Goal: Transaction & Acquisition: Purchase product/service

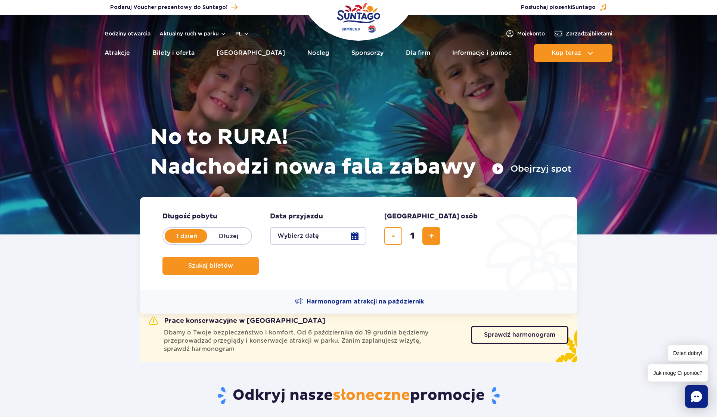
click at [355, 237] on button "Wybierz datę" at bounding box center [318, 236] width 96 height 18
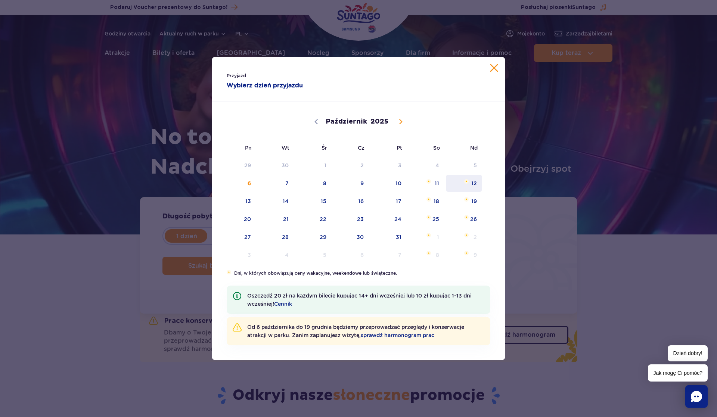
click at [478, 182] on span "12" at bounding box center [464, 183] width 38 height 17
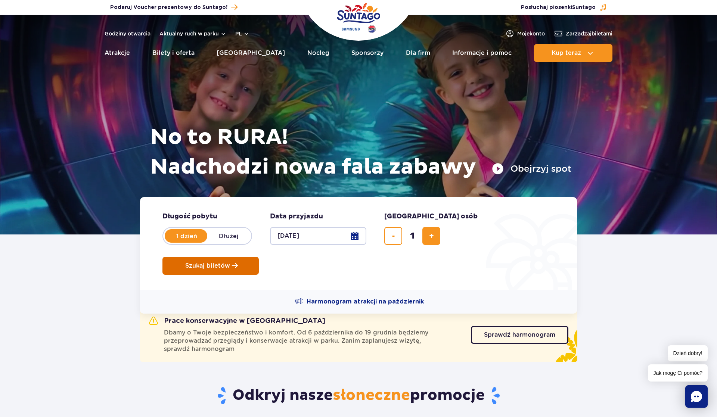
click at [230, 262] on span "Szukaj biletów" at bounding box center [207, 265] width 45 height 7
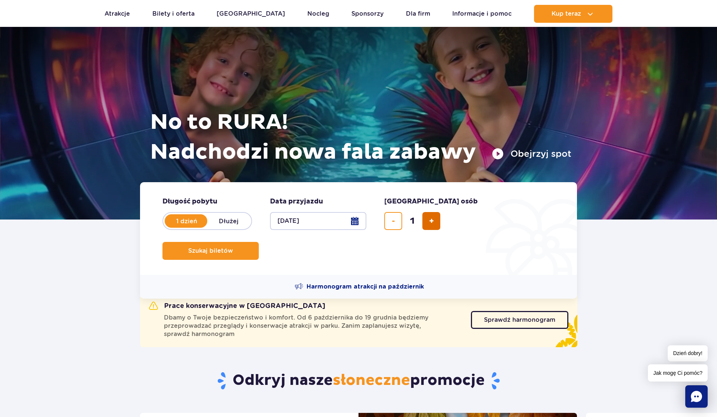
click at [430, 221] on span "dodaj bilet" at bounding box center [431, 221] width 5 height 0
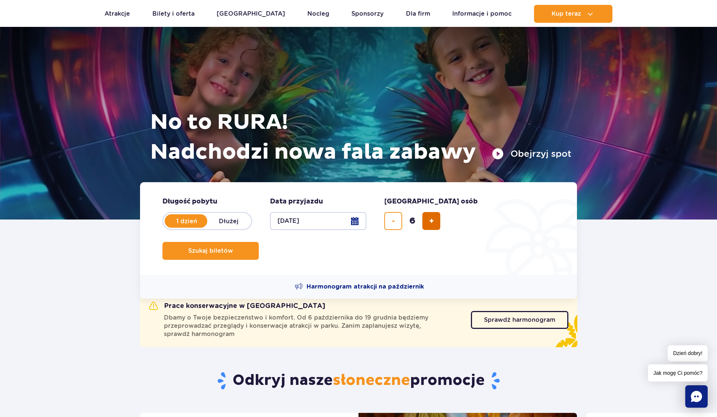
click at [430, 221] on span "dodaj bilet" at bounding box center [431, 221] width 5 height 0
click at [390, 223] on button "usuń bilet" at bounding box center [393, 221] width 18 height 18
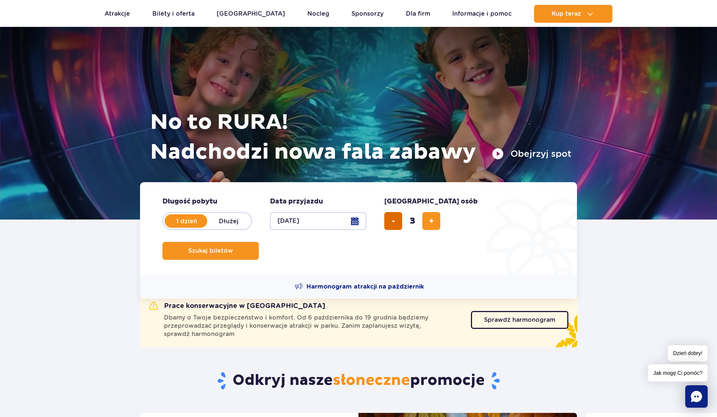
click at [390, 223] on button "usuń bilet" at bounding box center [393, 221] width 18 height 18
type input "1"
click at [259, 242] on button "Szukaj biletów" at bounding box center [210, 251] width 96 height 18
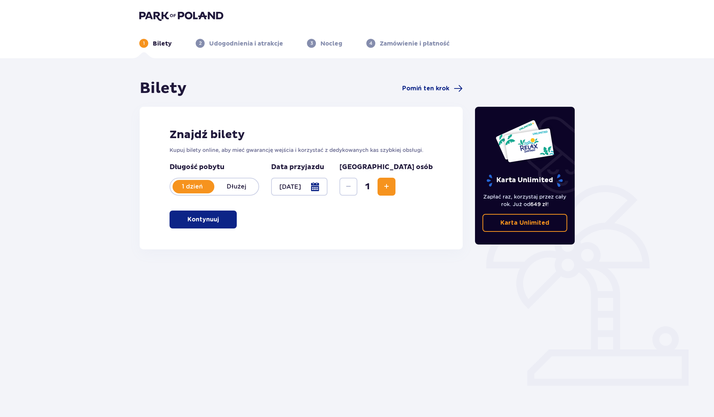
click at [391, 187] on span "Zwiększ" at bounding box center [386, 186] width 9 height 9
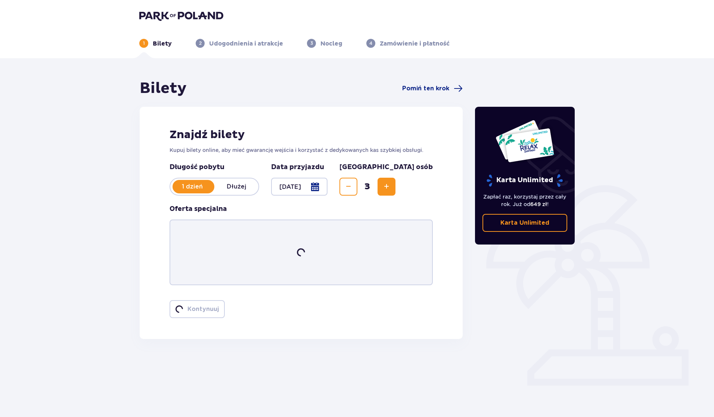
click at [391, 187] on span "Zwiększ" at bounding box center [386, 186] width 9 height 9
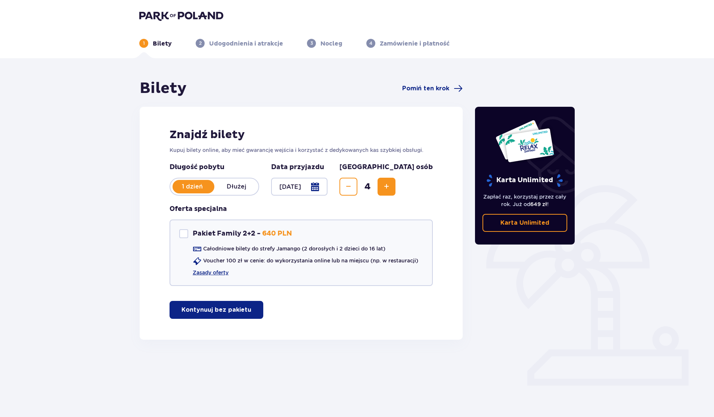
click at [391, 187] on span "Zwiększ" at bounding box center [386, 186] width 9 height 9
click at [233, 311] on p "Kontynuuj bez pakietu" at bounding box center [216, 310] width 70 height 8
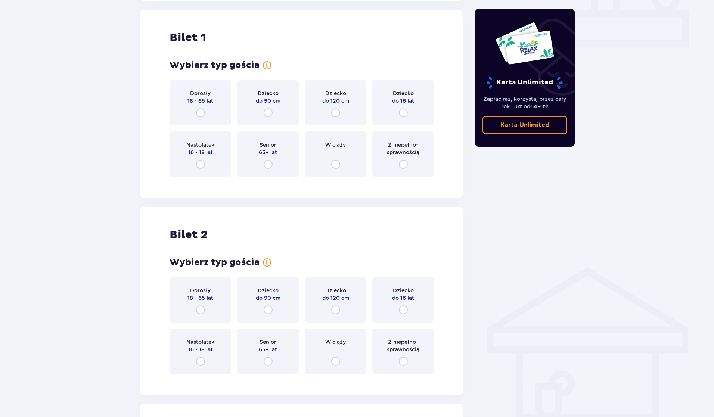
scroll to position [340, 0]
click at [202, 112] on input "radio" at bounding box center [200, 112] width 9 height 9
radio input "true"
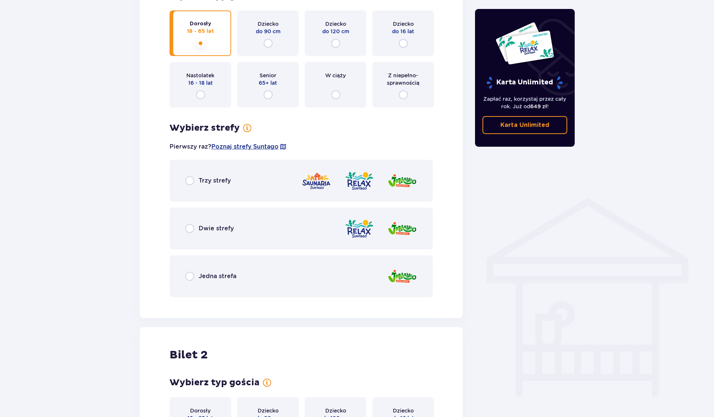
scroll to position [409, 0]
click at [189, 180] on input "radio" at bounding box center [189, 179] width 9 height 9
radio input "true"
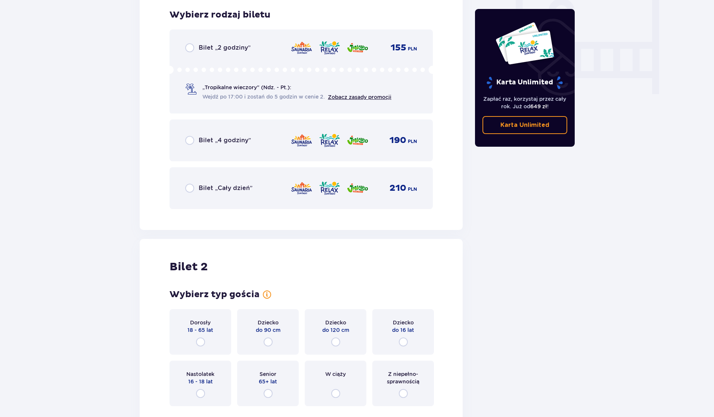
scroll to position [712, 0]
click at [189, 188] on input "radio" at bounding box center [189, 187] width 9 height 9
radio input "true"
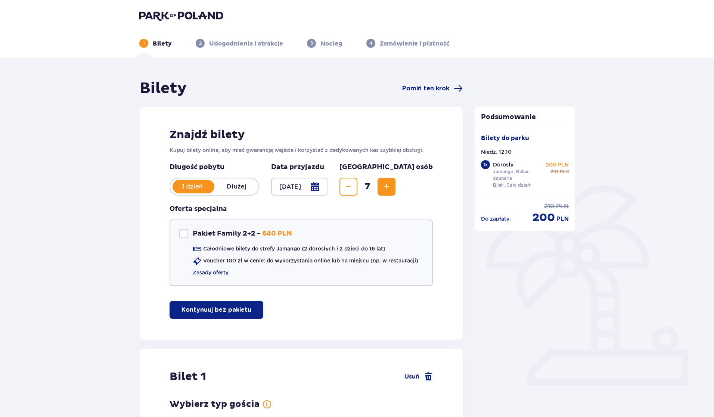
scroll to position [0, 0]
click at [181, 233] on div "Pakiet Family 2+2" at bounding box center [183, 233] width 9 height 9
checkbox input "true"
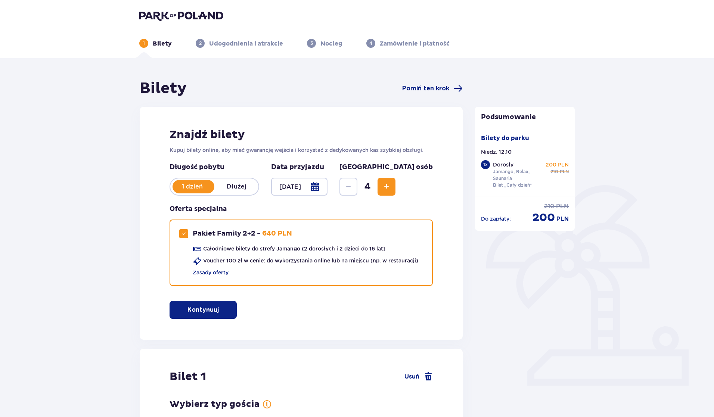
click at [391, 186] on span "Zwiększ" at bounding box center [386, 186] width 9 height 9
click at [353, 188] on span "Zmniejsz" at bounding box center [348, 186] width 9 height 9
click at [220, 311] on span "button" at bounding box center [220, 309] width 9 height 9
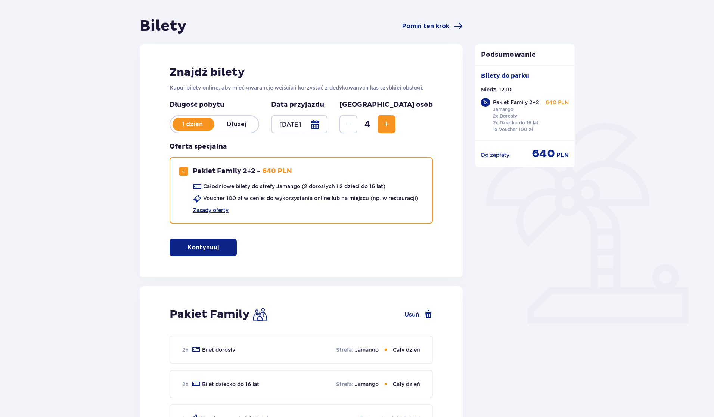
scroll to position [66, 0]
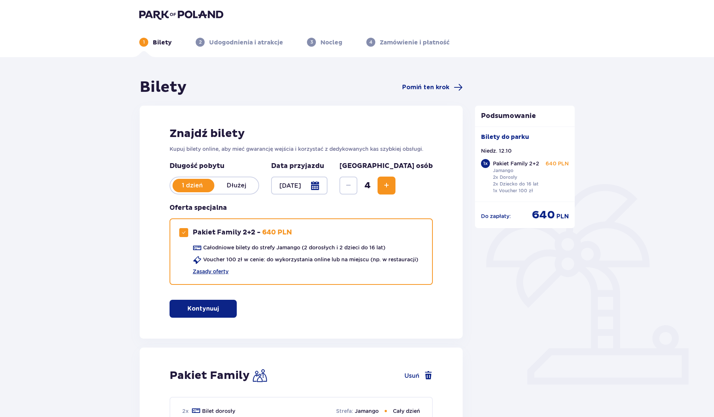
scroll to position [1, 0]
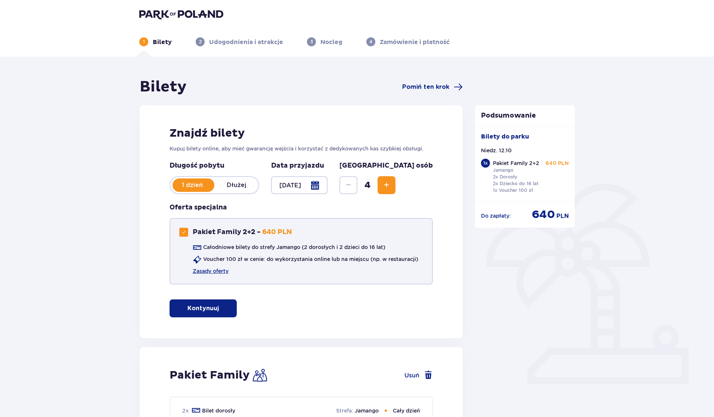
click at [187, 233] on div "Pakiet Family 2+2" at bounding box center [183, 232] width 9 height 9
checkbox input "false"
click at [218, 311] on p "Kontynuuj bez pakietu" at bounding box center [216, 308] width 70 height 8
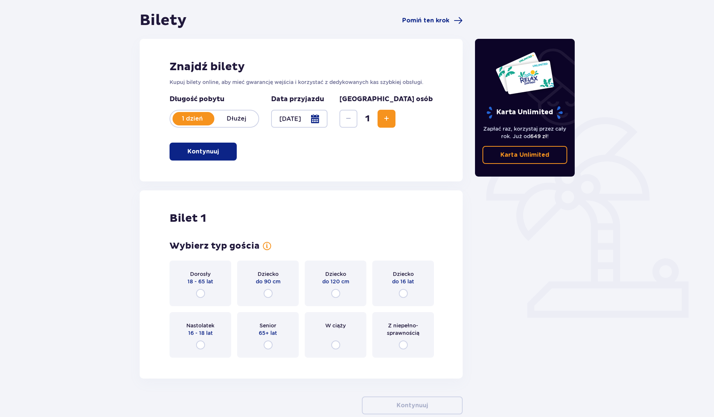
scroll to position [69, 0]
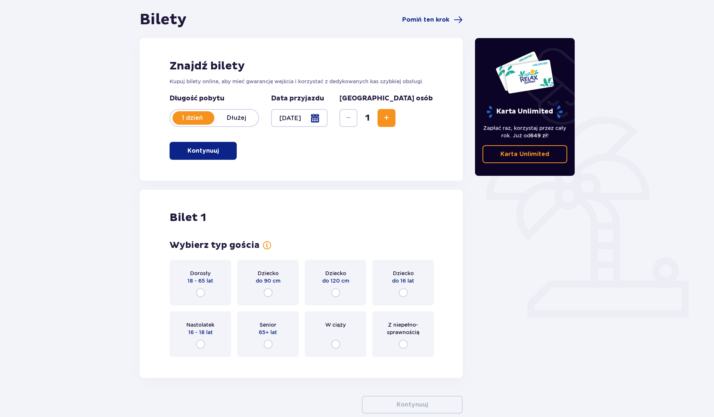
click at [402, 291] on input "radio" at bounding box center [403, 292] width 9 height 9
radio input "true"
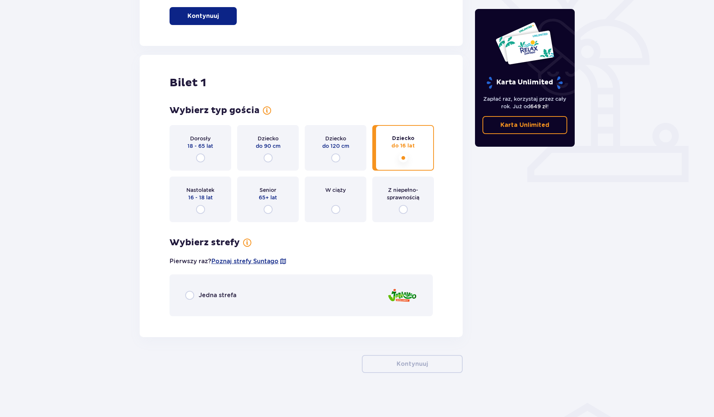
scroll to position [204, 0]
click at [191, 295] on input "radio" at bounding box center [189, 294] width 9 height 9
radio input "true"
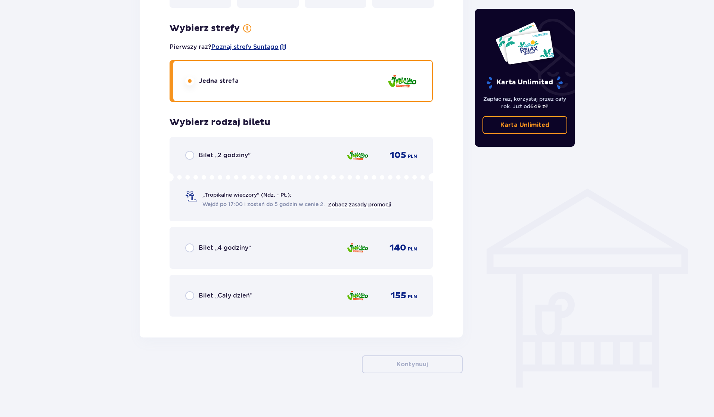
scroll to position [419, 0]
click at [193, 297] on input "radio" at bounding box center [189, 294] width 9 height 9
radio input "true"
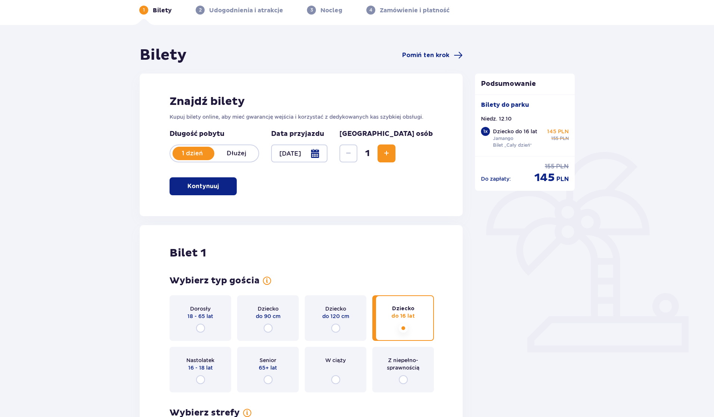
scroll to position [88, 0]
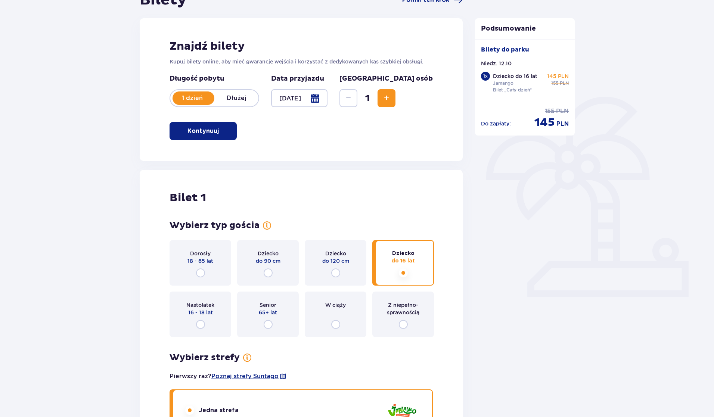
click at [404, 326] on input "radio" at bounding box center [403, 324] width 9 height 9
radio input "true"
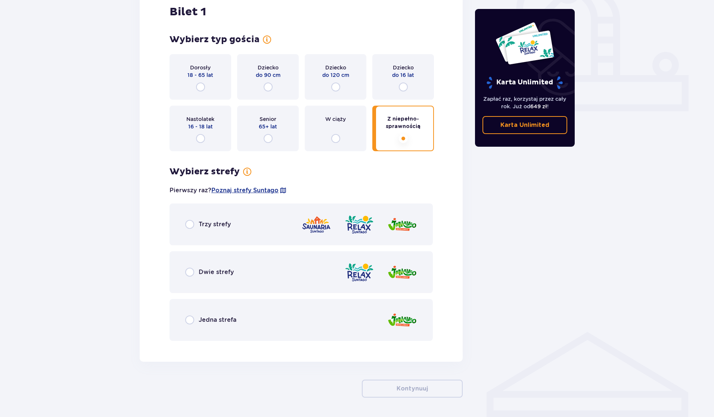
scroll to position [276, 0]
click at [192, 320] on input "radio" at bounding box center [189, 318] width 9 height 9
radio input "true"
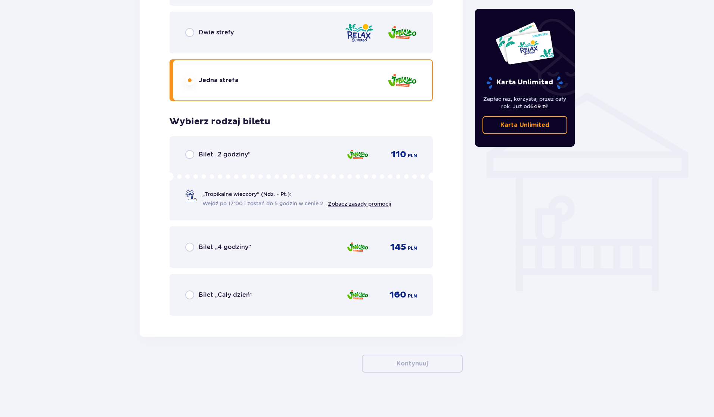
scroll to position [514, 0]
click at [189, 295] on input "radio" at bounding box center [189, 294] width 9 height 9
radio input "true"
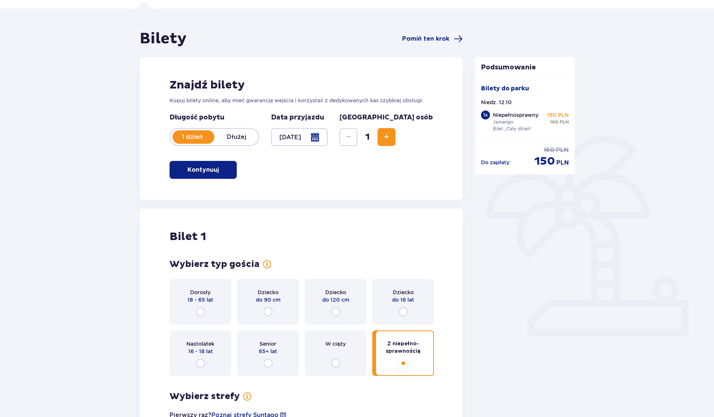
scroll to position [49, 0]
click at [405, 312] on input "radio" at bounding box center [403, 312] width 9 height 9
radio input "true"
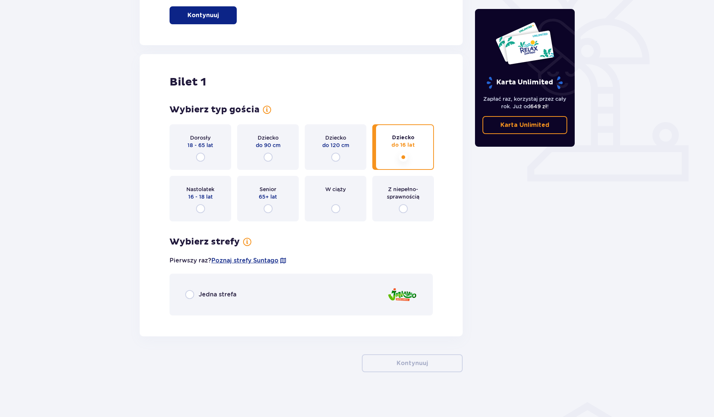
scroll to position [204, 0]
click at [192, 294] on input "radio" at bounding box center [189, 294] width 9 height 9
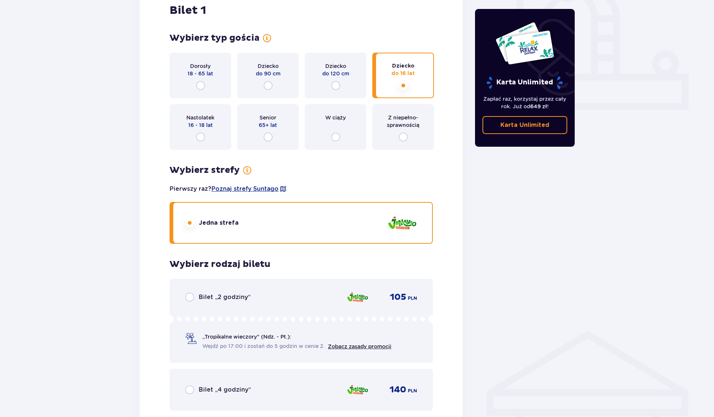
scroll to position [277, 0]
click at [202, 84] on input "radio" at bounding box center [200, 84] width 9 height 9
radio input "true"
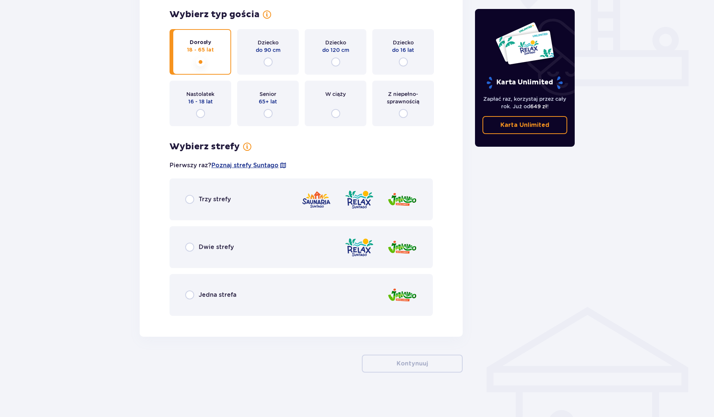
scroll to position [300, 0]
click at [190, 295] on input "radio" at bounding box center [189, 294] width 9 height 9
radio input "true"
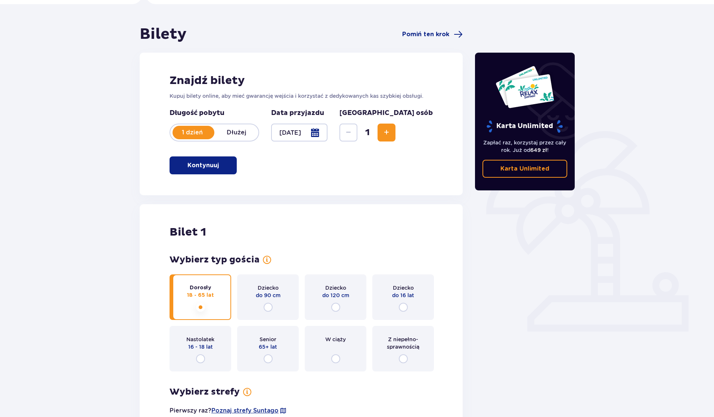
scroll to position [54, 0]
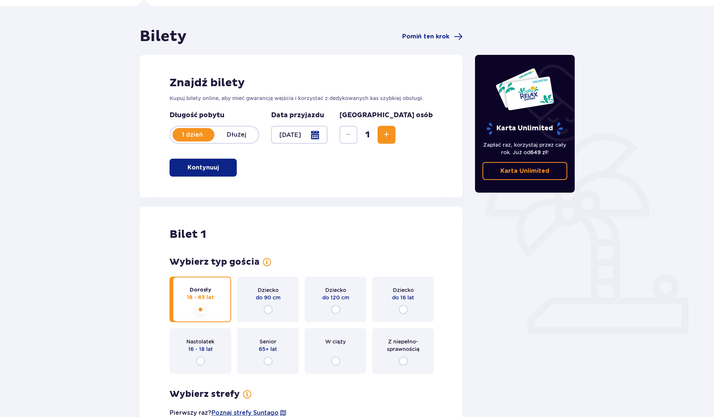
click at [404, 358] on input "radio" at bounding box center [403, 361] width 9 height 9
radio input "true"
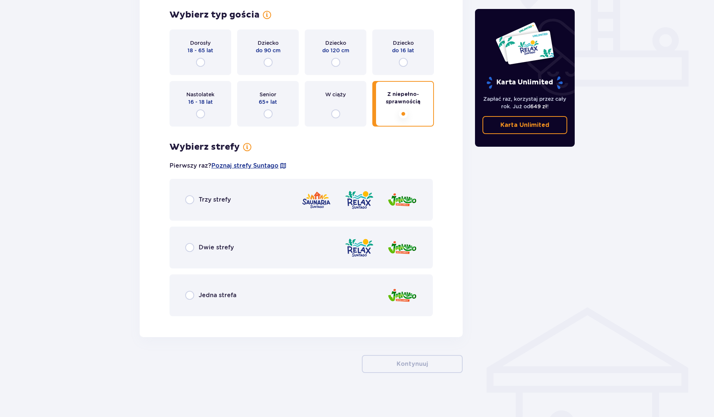
scroll to position [300, 0]
click at [189, 294] on input "radio" at bounding box center [189, 294] width 9 height 9
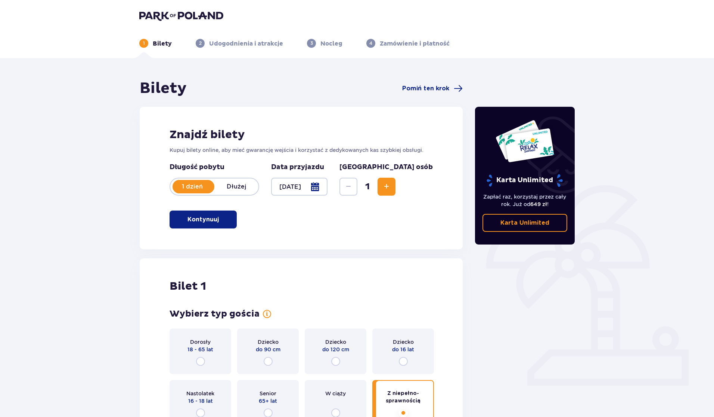
scroll to position [0, 0]
click at [391, 186] on span "Zwiększ" at bounding box center [386, 186] width 9 height 9
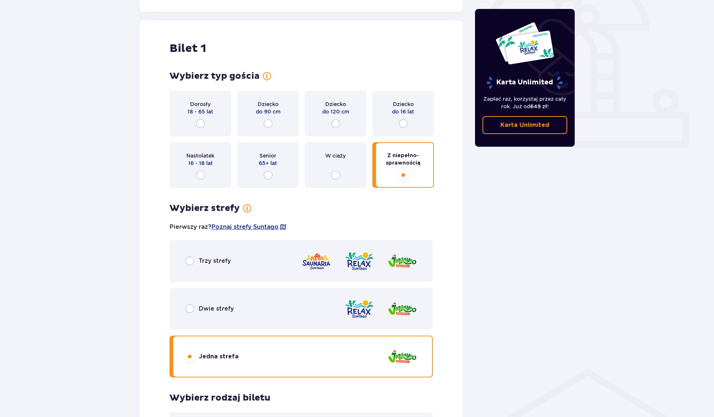
click at [420, 186] on div "Dorosły 18 - 65 lat Dziecko do 90 cm Dziecko do 120 cm Dziecko do 16 lat Nastol…" at bounding box center [300, 139] width 263 height 97
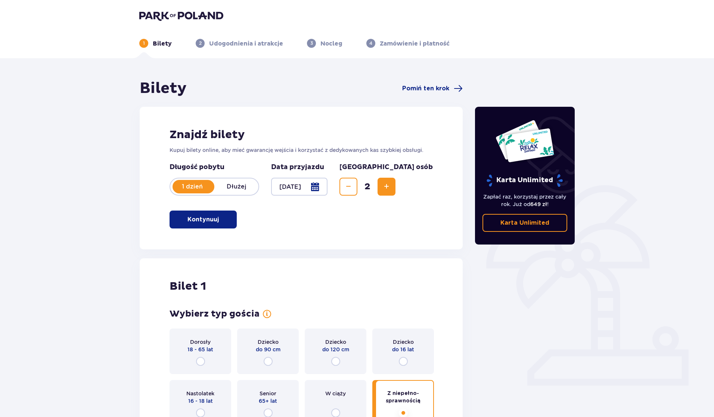
click at [395, 187] on button "Zwiększ" at bounding box center [386, 187] width 18 height 18
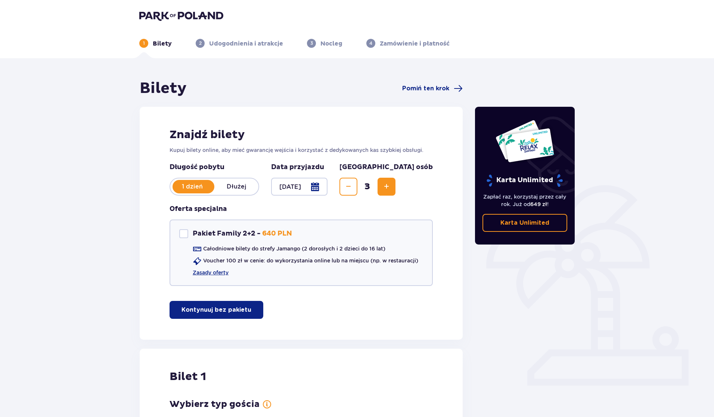
click at [391, 189] on span "Zwiększ" at bounding box center [386, 186] width 9 height 9
click at [395, 195] on button "Zwiększ" at bounding box center [386, 187] width 18 height 18
click at [391, 191] on span "Zwiększ" at bounding box center [386, 186] width 9 height 9
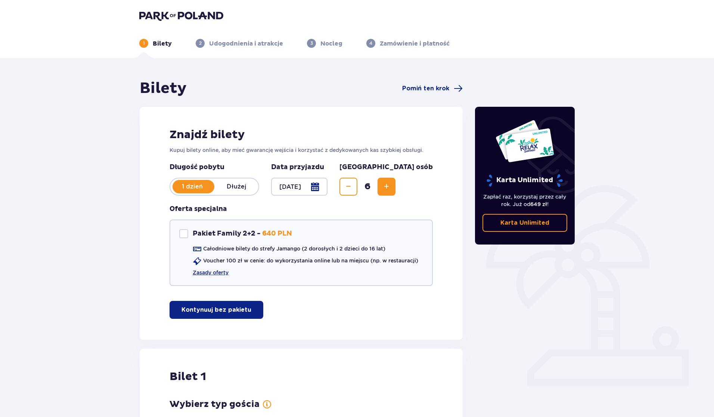
click at [391, 189] on span "Zwiększ" at bounding box center [386, 186] width 9 height 9
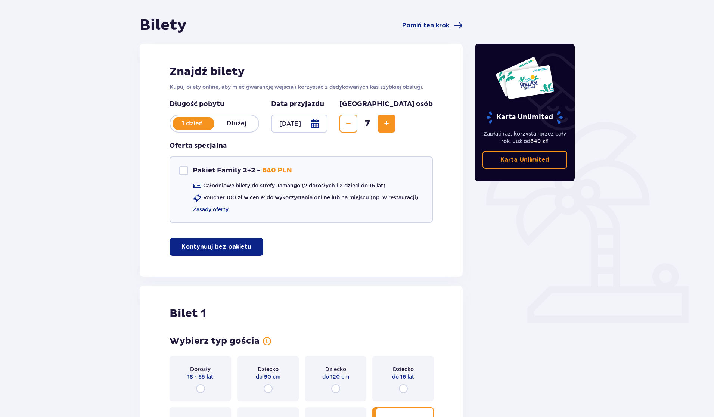
scroll to position [64, 0]
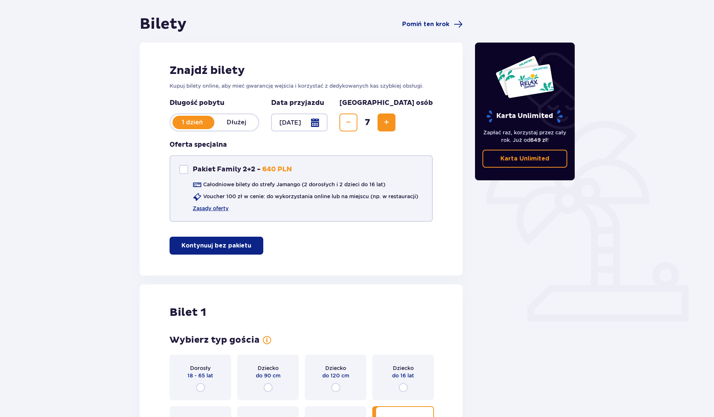
click at [182, 168] on div "Pakiet Family 2+2" at bounding box center [183, 169] width 9 height 9
checkbox input "true"
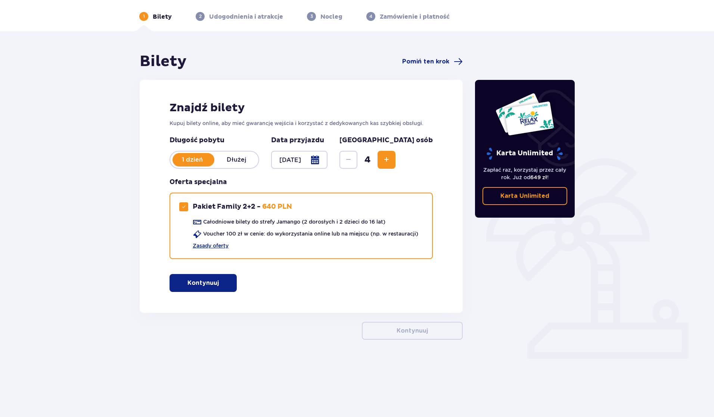
click at [220, 280] on span "button" at bounding box center [220, 283] width 9 height 9
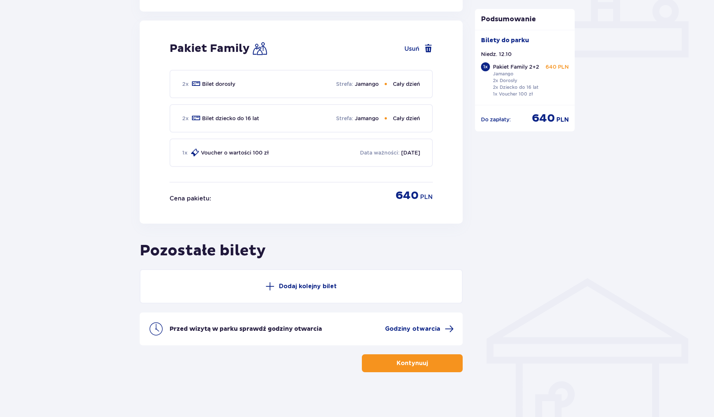
scroll to position [328, 0]
click at [322, 285] on p "Dodaj kolejny bilet" at bounding box center [308, 286] width 58 height 8
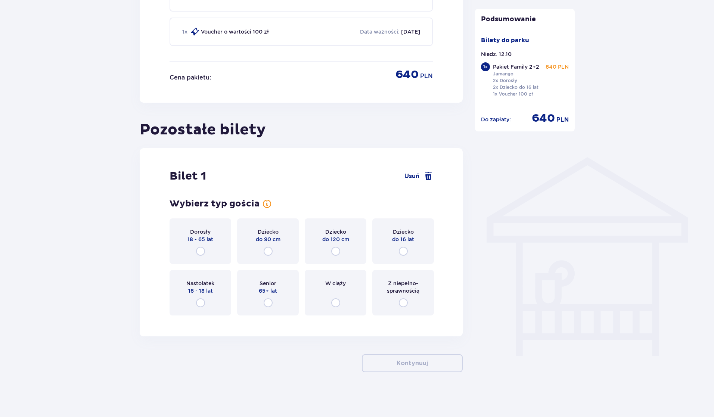
scroll to position [449, 0]
click at [403, 304] on input "radio" at bounding box center [403, 302] width 9 height 9
radio input "true"
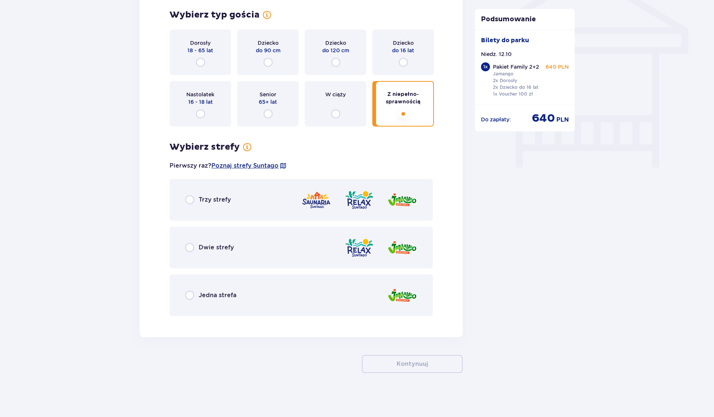
scroll to position [639, 0]
click at [187, 294] on input "radio" at bounding box center [189, 294] width 9 height 9
radio input "true"
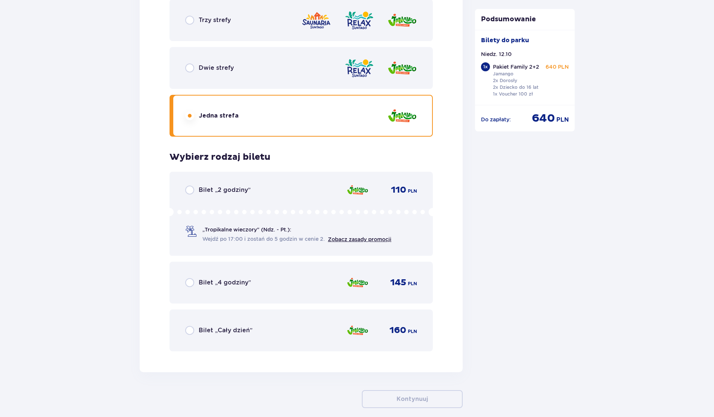
scroll to position [817, 0]
click at [190, 330] on input "radio" at bounding box center [189, 330] width 9 height 9
radio input "true"
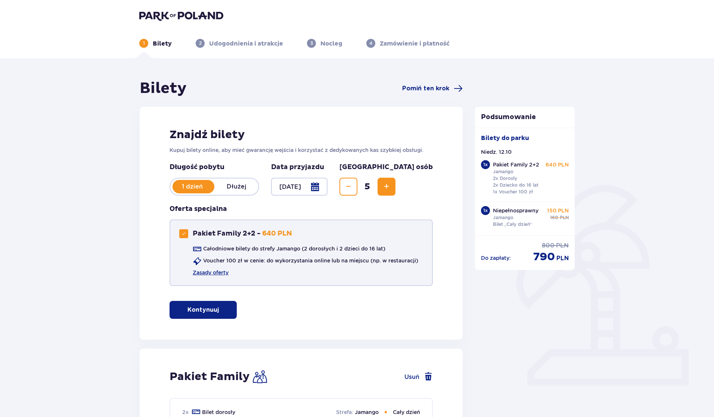
scroll to position [0, 0]
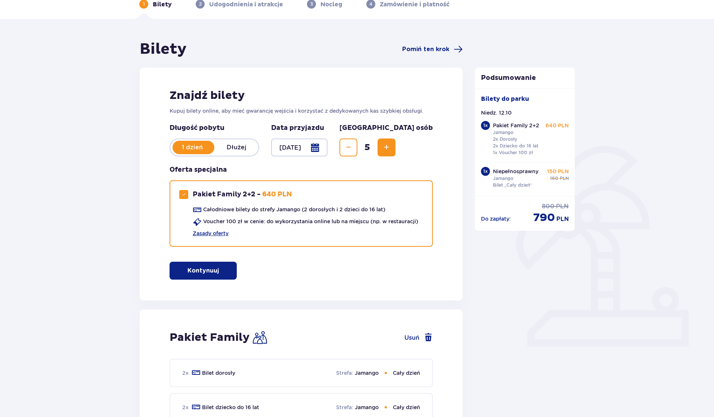
click at [391, 150] on span "Zwiększ" at bounding box center [386, 147] width 9 height 9
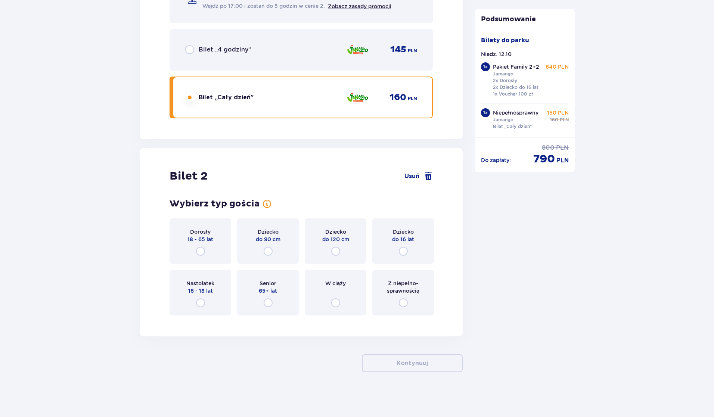
scroll to position [1050, 0]
click at [402, 304] on input "radio" at bounding box center [403, 303] width 9 height 9
radio input "true"
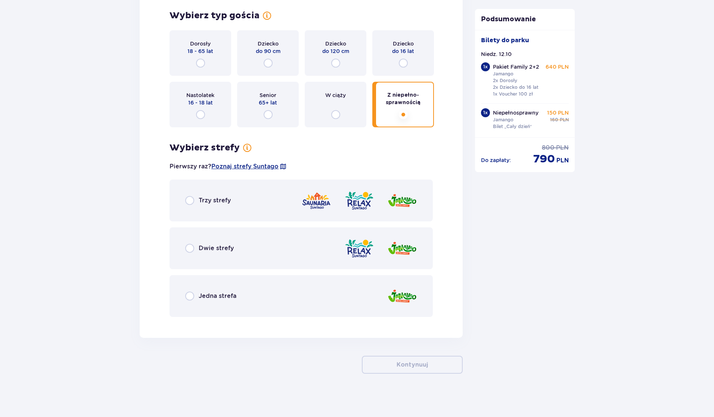
scroll to position [1240, 0]
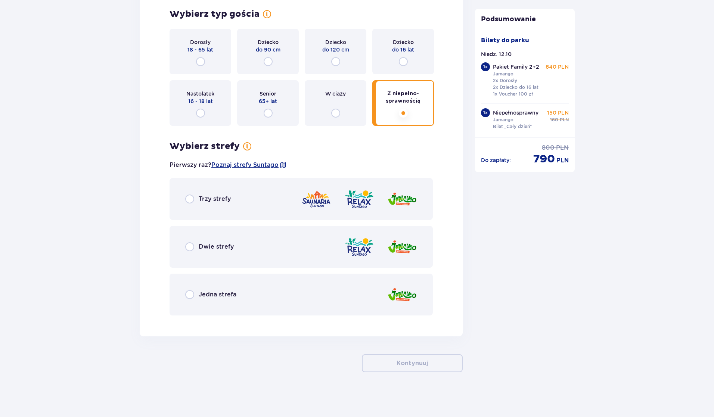
click at [190, 298] on input "radio" at bounding box center [189, 294] width 9 height 9
radio input "true"
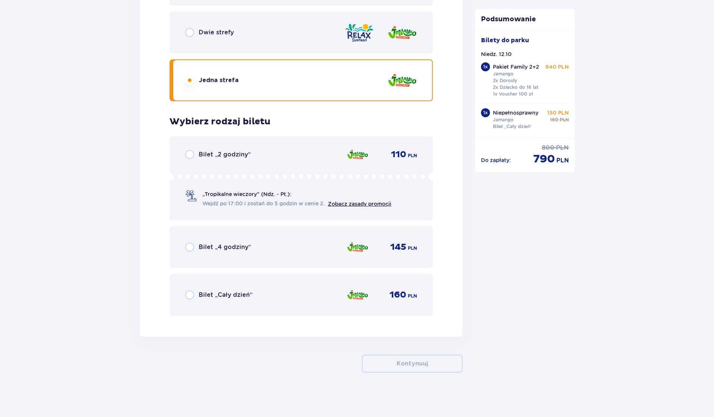
scroll to position [1455, 0]
click at [192, 294] on input "radio" at bounding box center [189, 294] width 9 height 9
radio input "true"
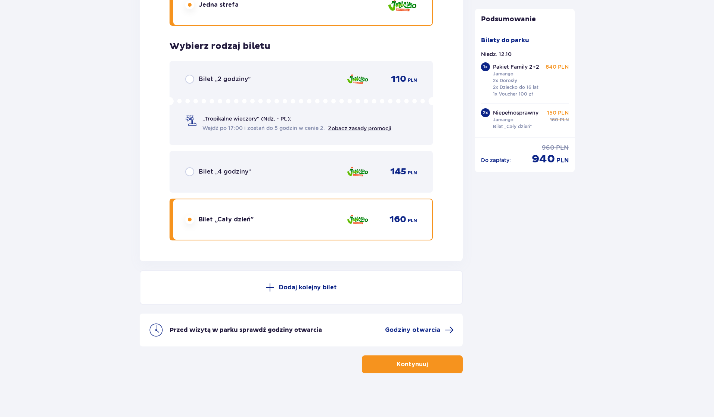
scroll to position [1531, 0]
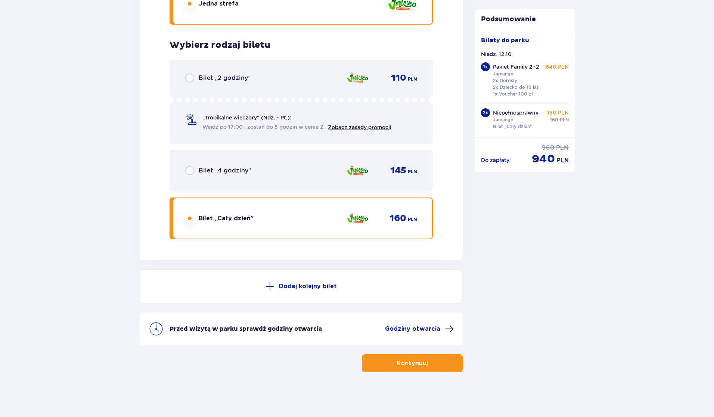
click at [425, 365] on span "button" at bounding box center [429, 363] width 9 height 9
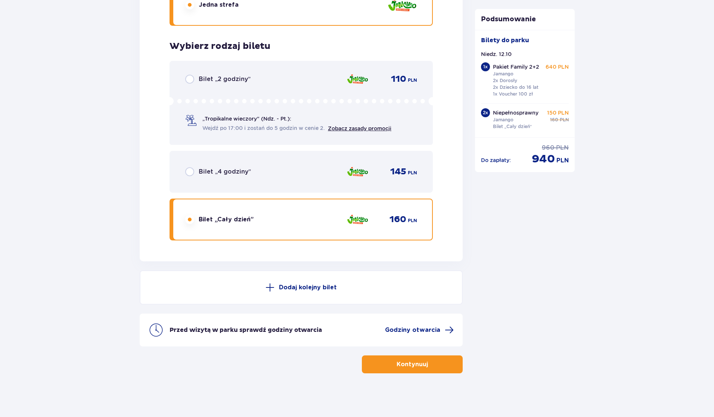
scroll to position [1531, 0]
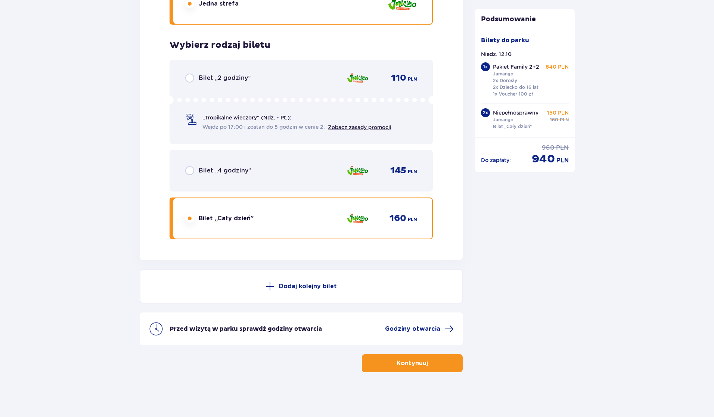
click at [304, 290] on p "Dodaj kolejny bilet" at bounding box center [308, 286] width 58 height 8
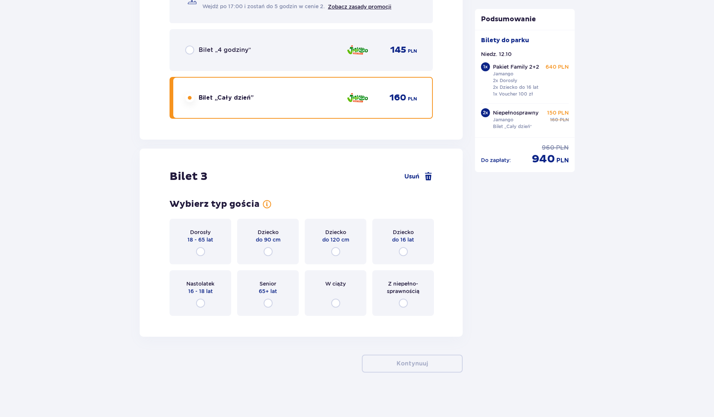
scroll to position [1652, 0]
click at [200, 250] on input "radio" at bounding box center [200, 251] width 9 height 9
radio input "true"
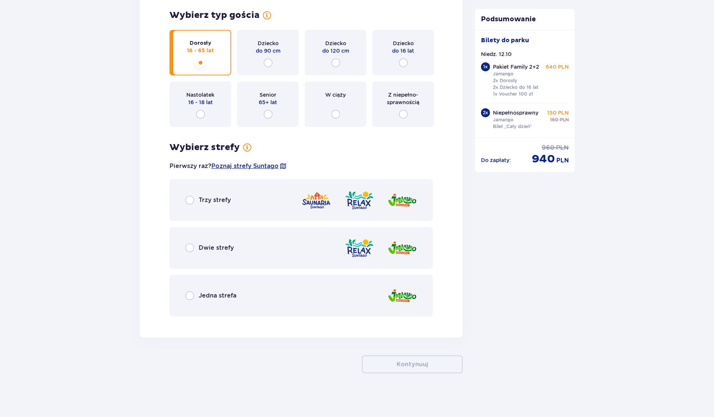
scroll to position [1842, 0]
click at [192, 295] on input "radio" at bounding box center [189, 294] width 9 height 9
radio input "true"
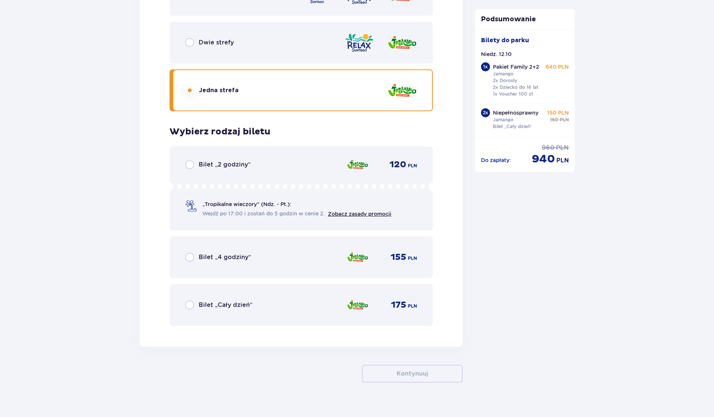
scroll to position [2056, 0]
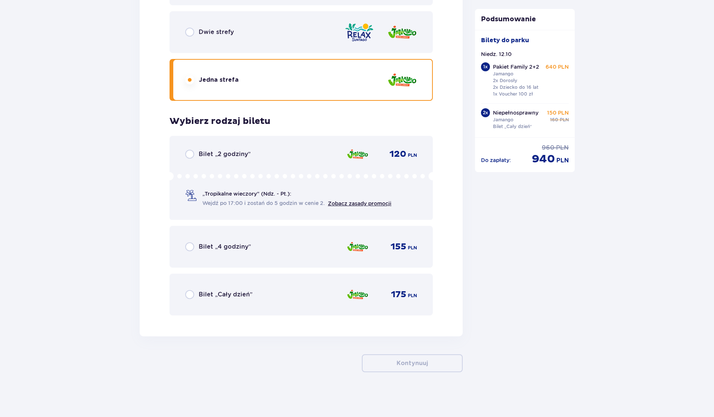
click at [191, 293] on input "radio" at bounding box center [189, 294] width 9 height 9
radio input "true"
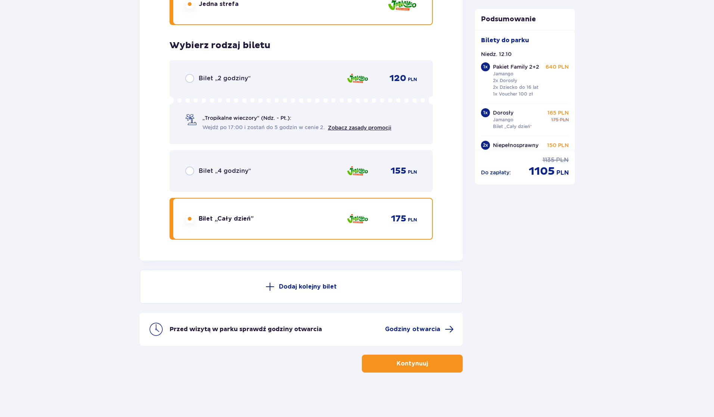
scroll to position [2132, 0]
click at [419, 362] on p "Kontynuuj" at bounding box center [411, 363] width 31 height 8
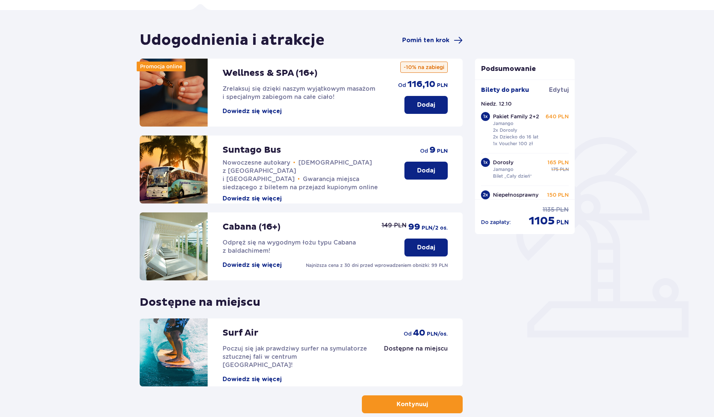
scroll to position [67, 0]
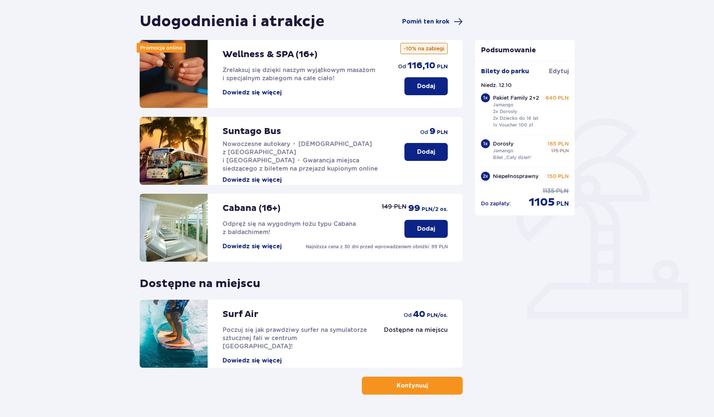
click at [415, 389] on p "Kontynuuj" at bounding box center [411, 386] width 31 height 8
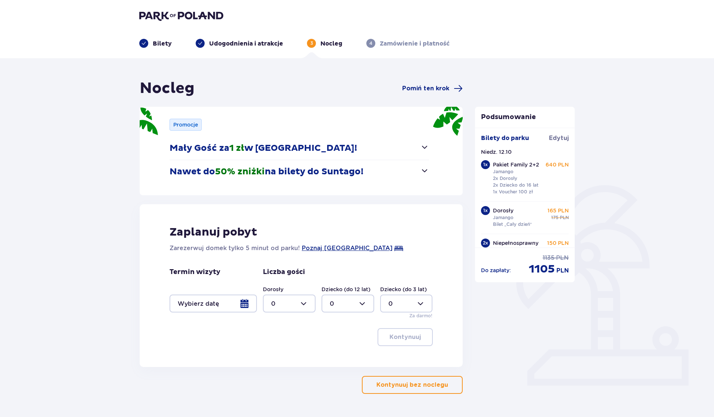
click at [417, 171] on button "Nawet do 50% zniżki na bilety do [GEOGRAPHIC_DATA]!" at bounding box center [298, 171] width 259 height 23
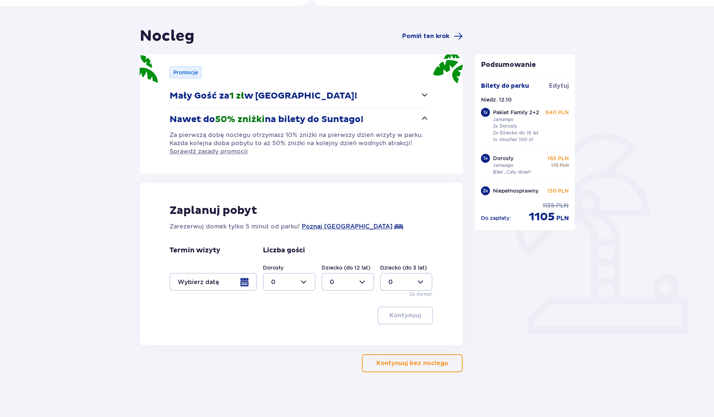
scroll to position [52, 0]
click at [427, 365] on p "Kontynuuj bez noclegu" at bounding box center [412, 363] width 72 height 8
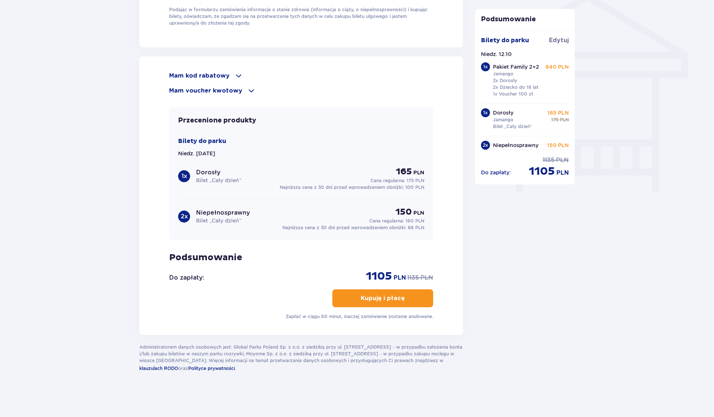
scroll to position [614, 0]
click at [388, 301] on p "Kupuję i płacę" at bounding box center [383, 298] width 44 height 8
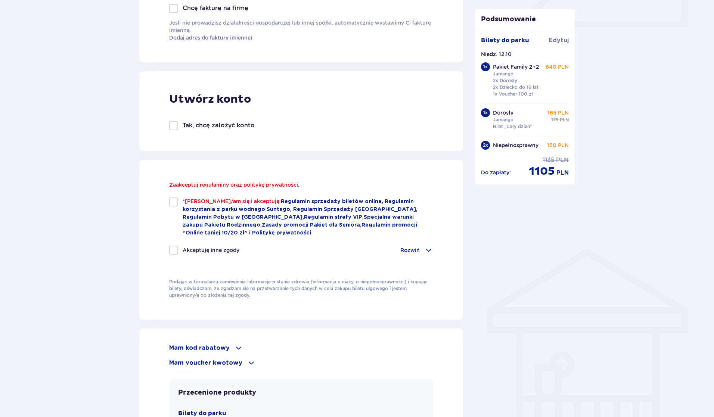
scroll to position [347, 0]
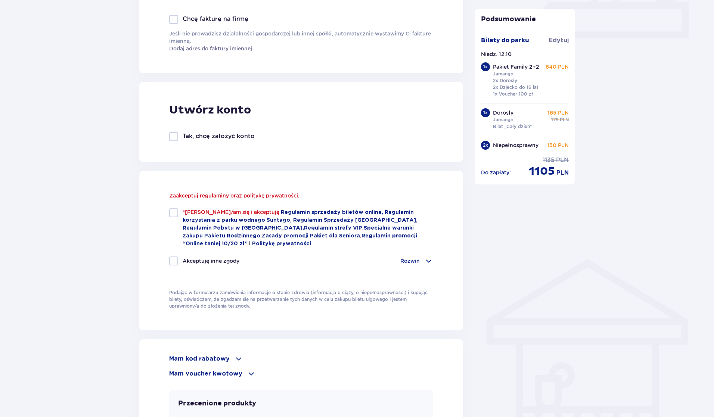
click at [177, 214] on div at bounding box center [173, 212] width 9 height 9
checkbox input "true"
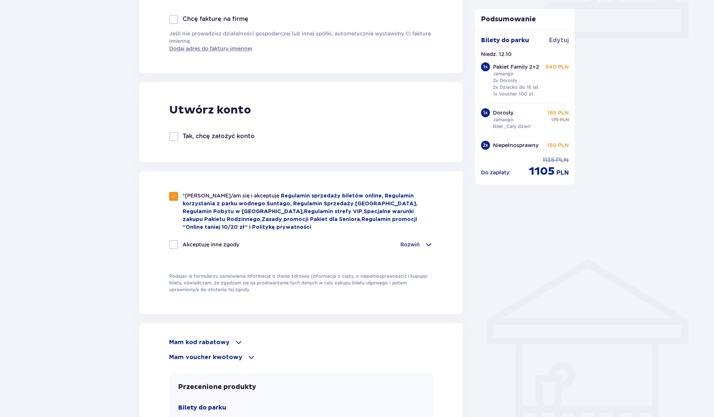
click at [175, 246] on div at bounding box center [173, 244] width 9 height 9
checkbox input "true"
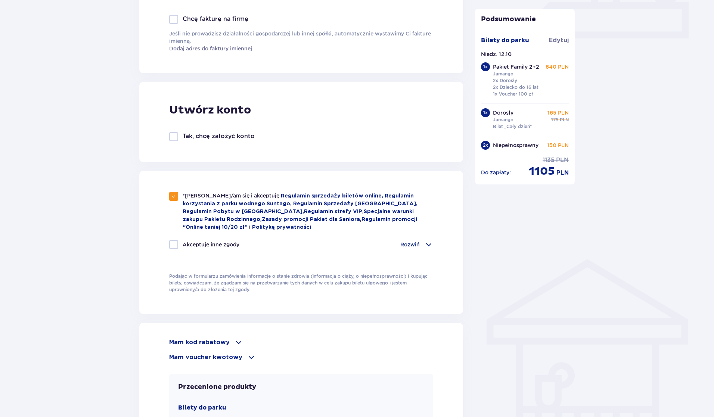
checkbox input "true"
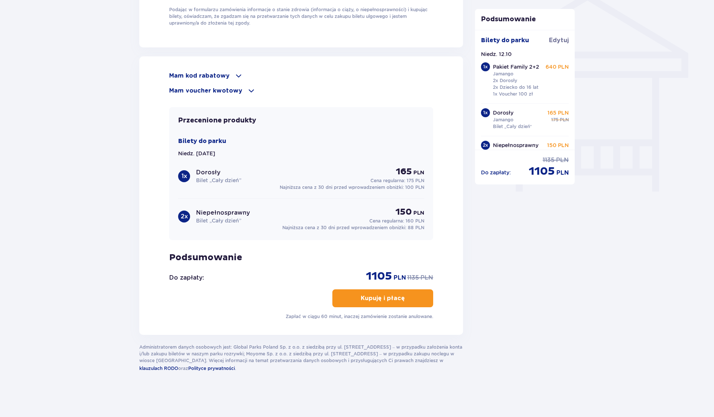
scroll to position [614, 0]
click at [395, 298] on p "Kupuję i płacę" at bounding box center [383, 298] width 44 height 8
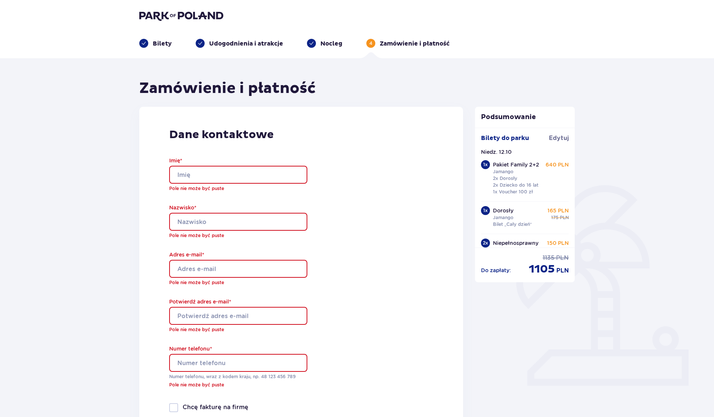
scroll to position [0, 0]
